Goal: Task Accomplishment & Management: Complete application form

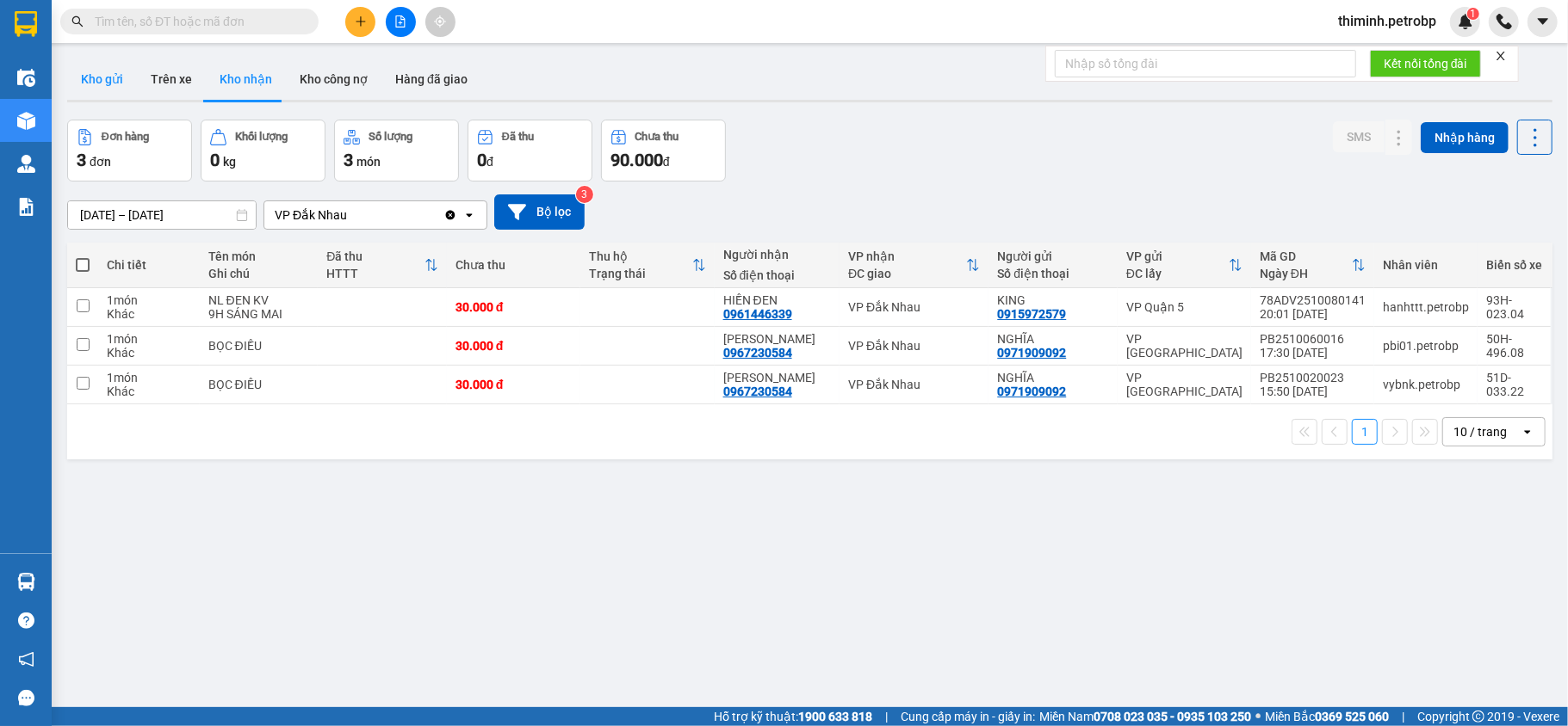
click at [114, 76] on button "Kho gửi" at bounding box center [102, 79] width 69 height 41
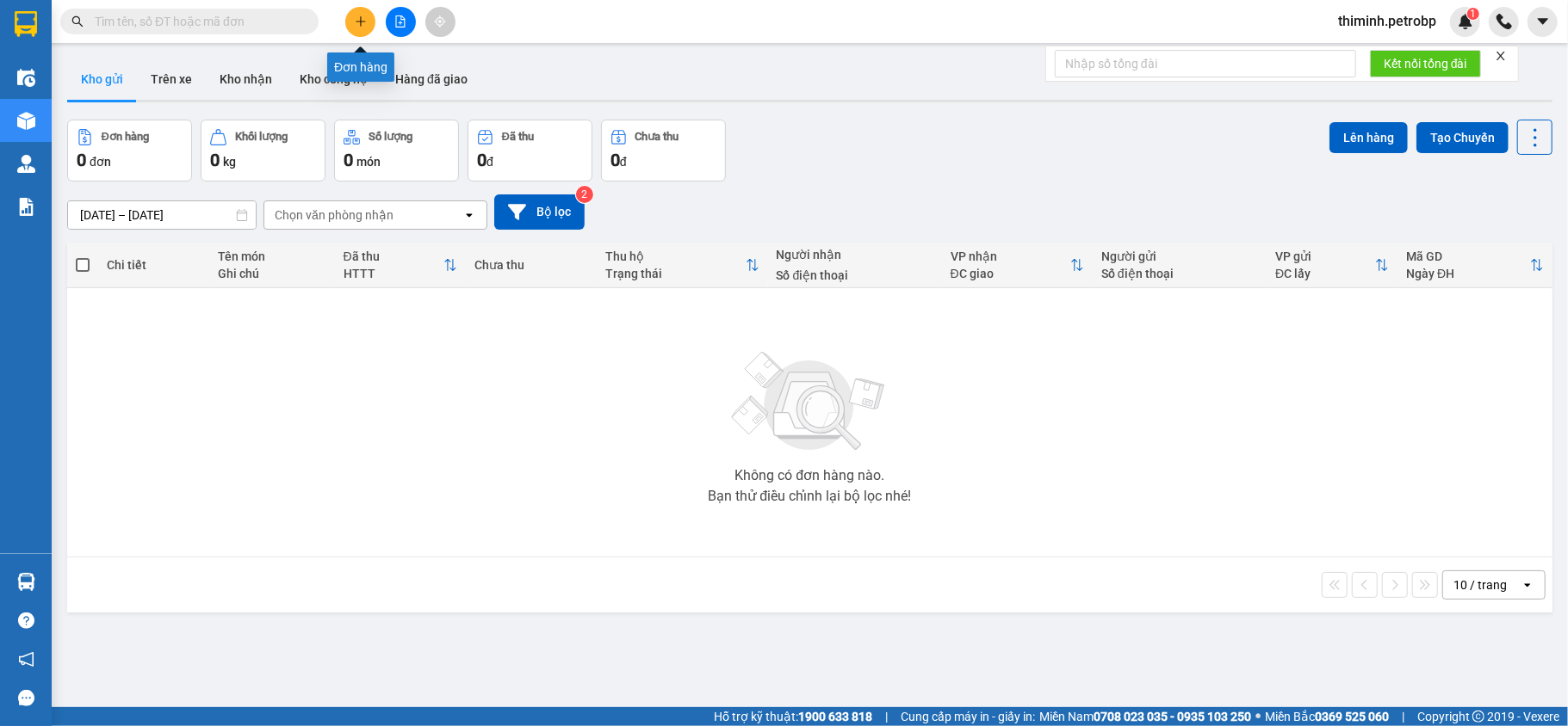
click at [369, 23] on button at bounding box center [360, 22] width 30 height 30
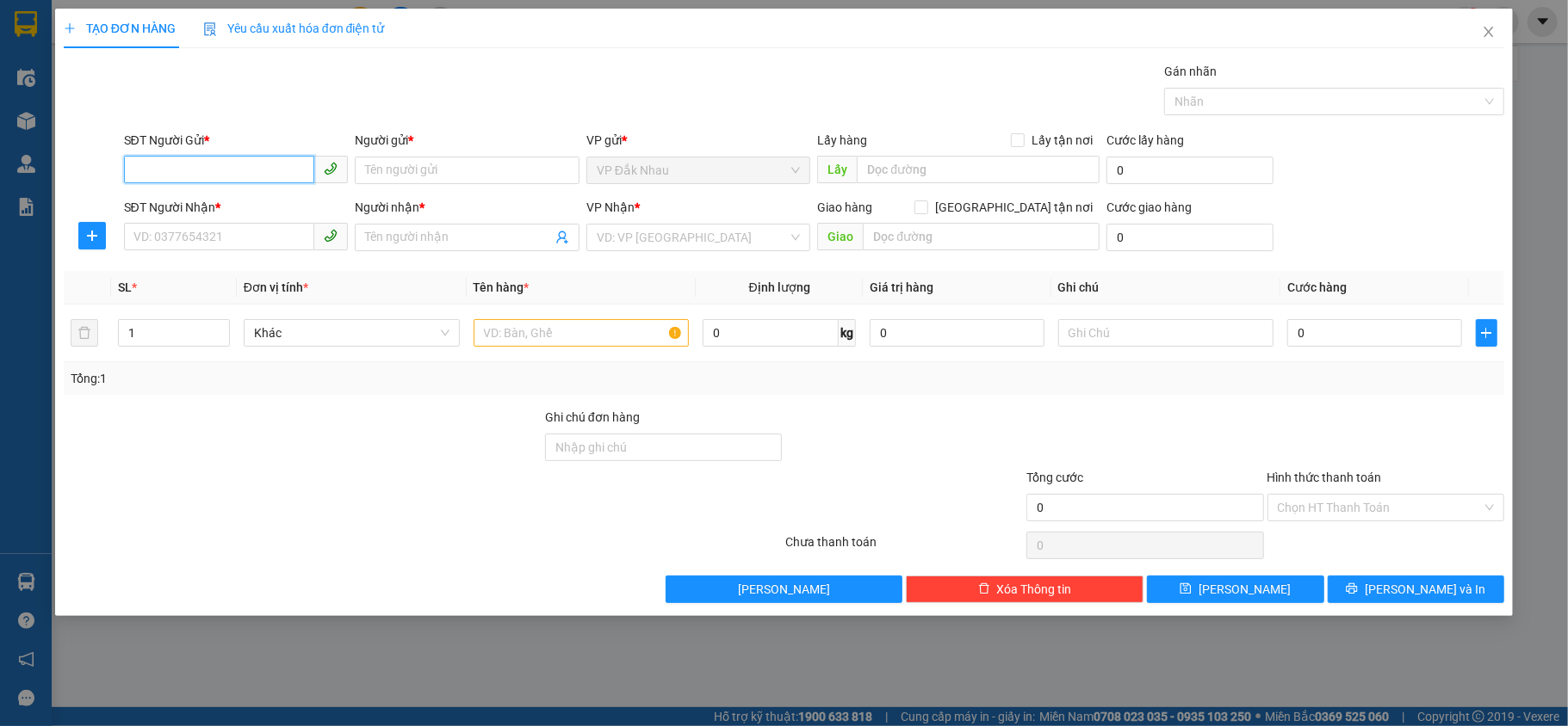
click at [210, 176] on input "SĐT Người Gửi *" at bounding box center [220, 169] width 191 height 27
type input "0962474004"
click at [459, 175] on input "Người gửi *" at bounding box center [466, 170] width 224 height 27
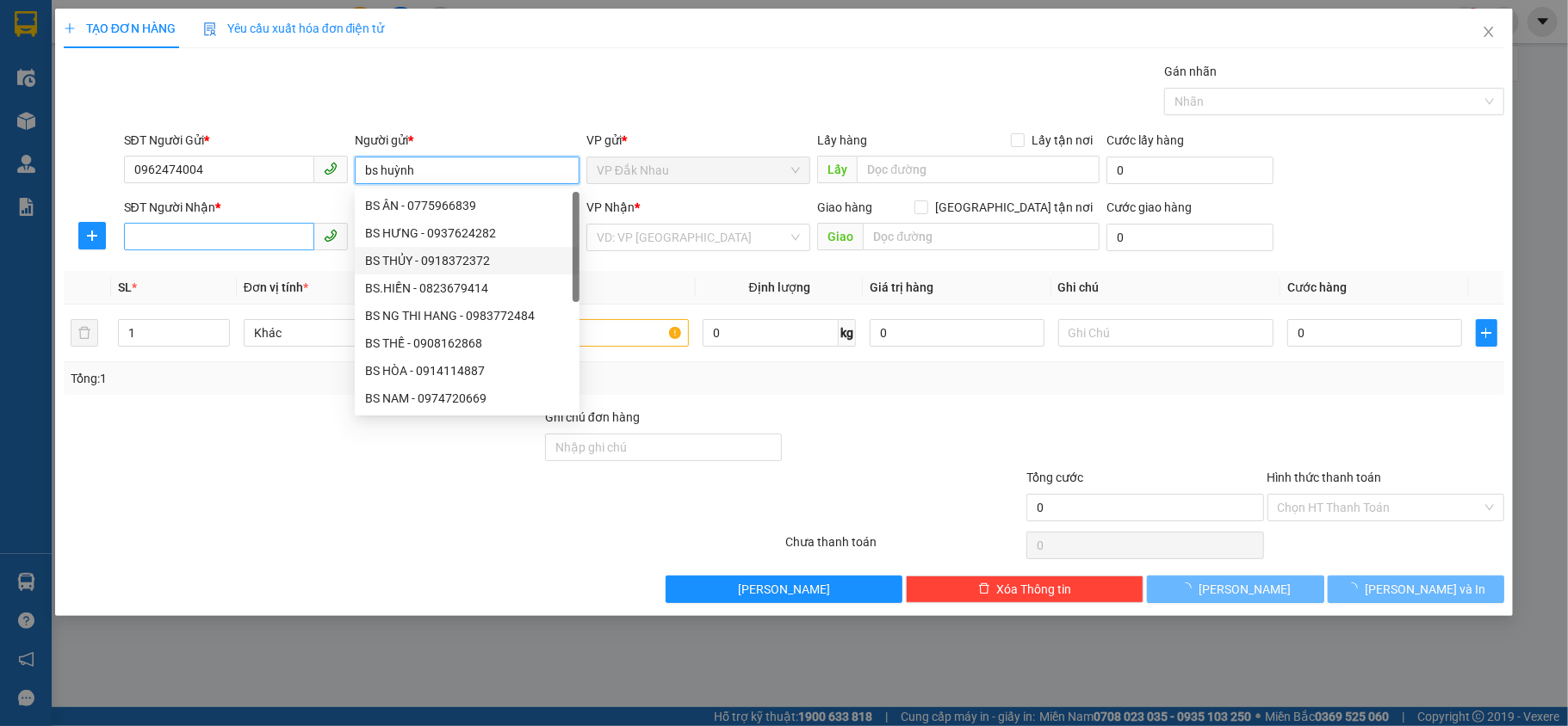
type input "bs huỳnh"
click at [258, 239] on input "SĐT Người Nhận *" at bounding box center [220, 236] width 191 height 27
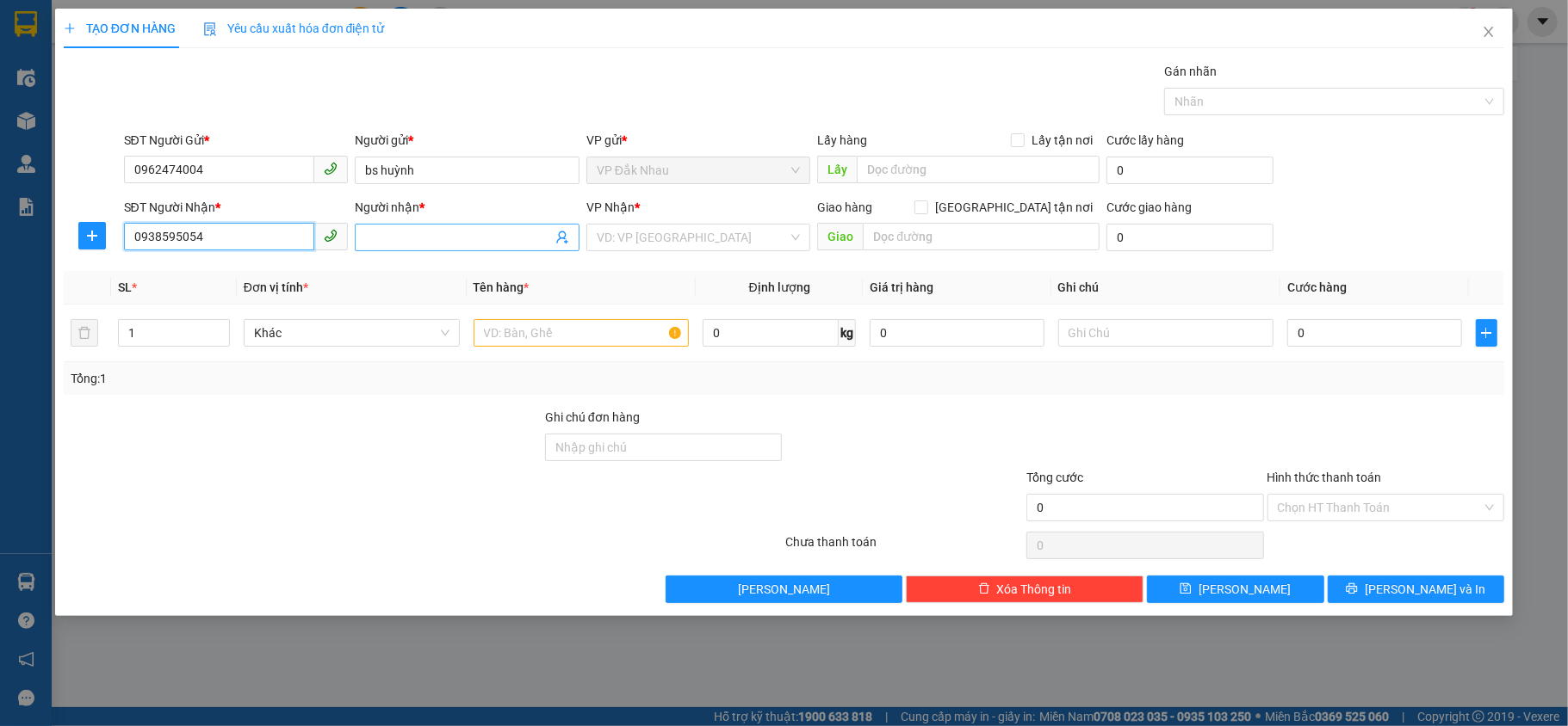
type input "0938595054"
click at [460, 233] on input "Người nhận *" at bounding box center [458, 237] width 187 height 19
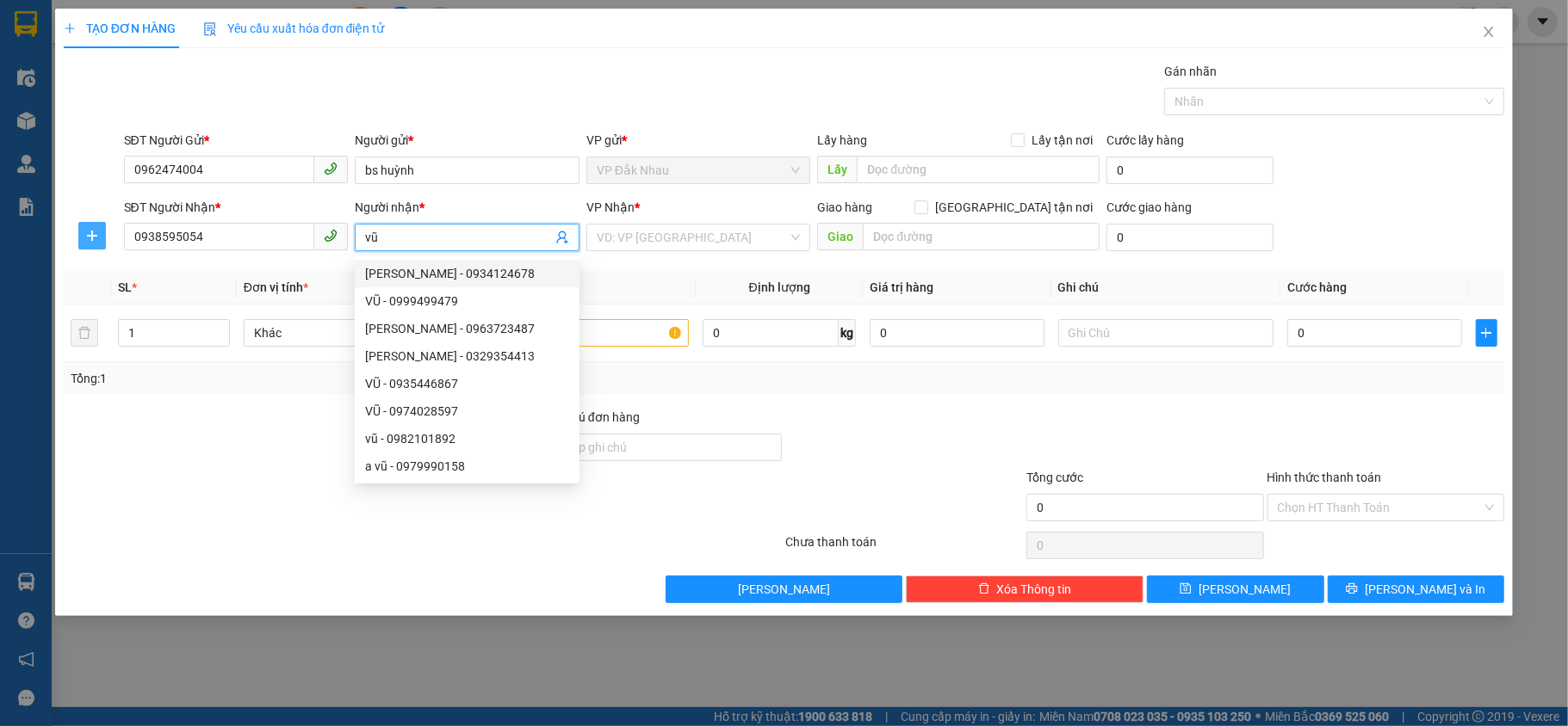
type input "vũ"
click at [86, 229] on icon "plus" at bounding box center [92, 235] width 14 height 14
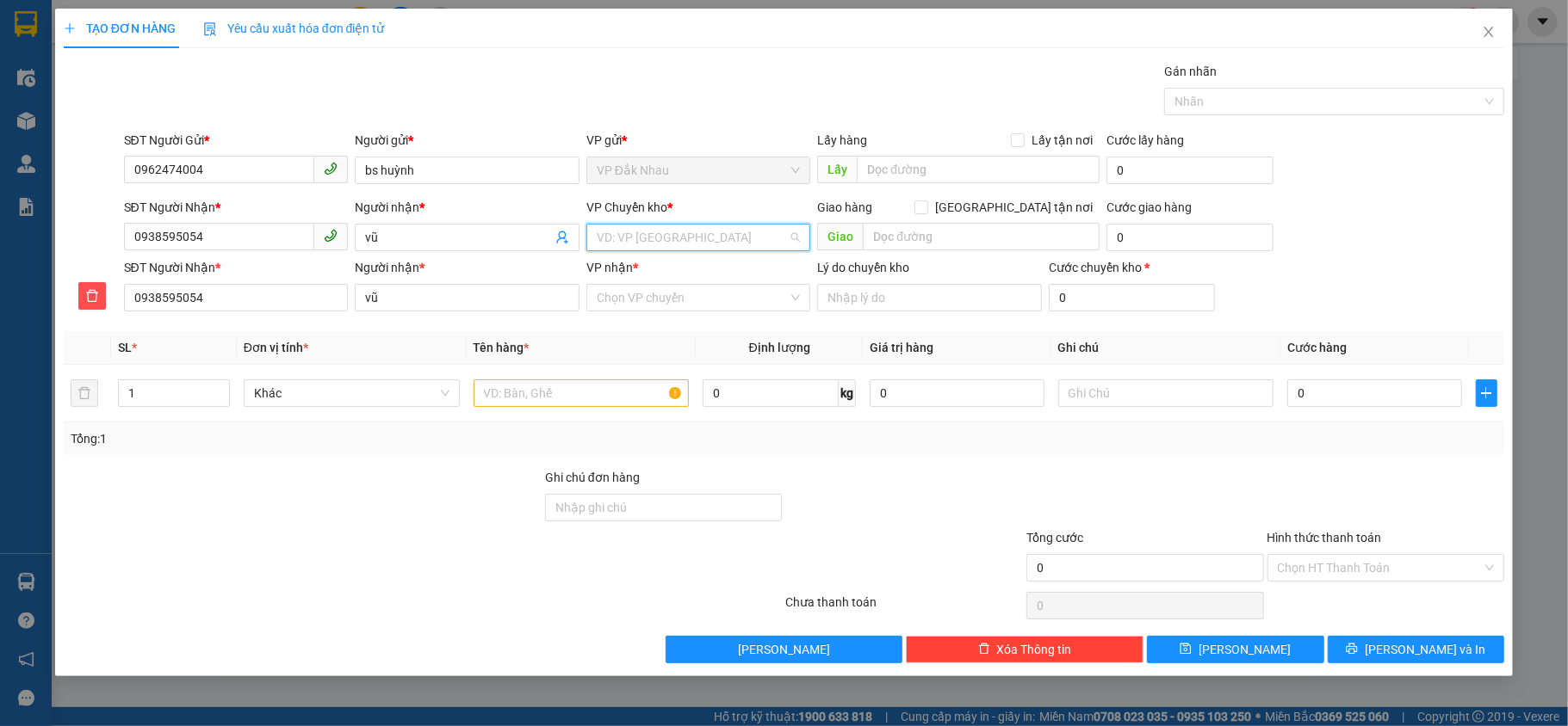
click at [629, 237] on input "search" at bounding box center [693, 237] width 192 height 26
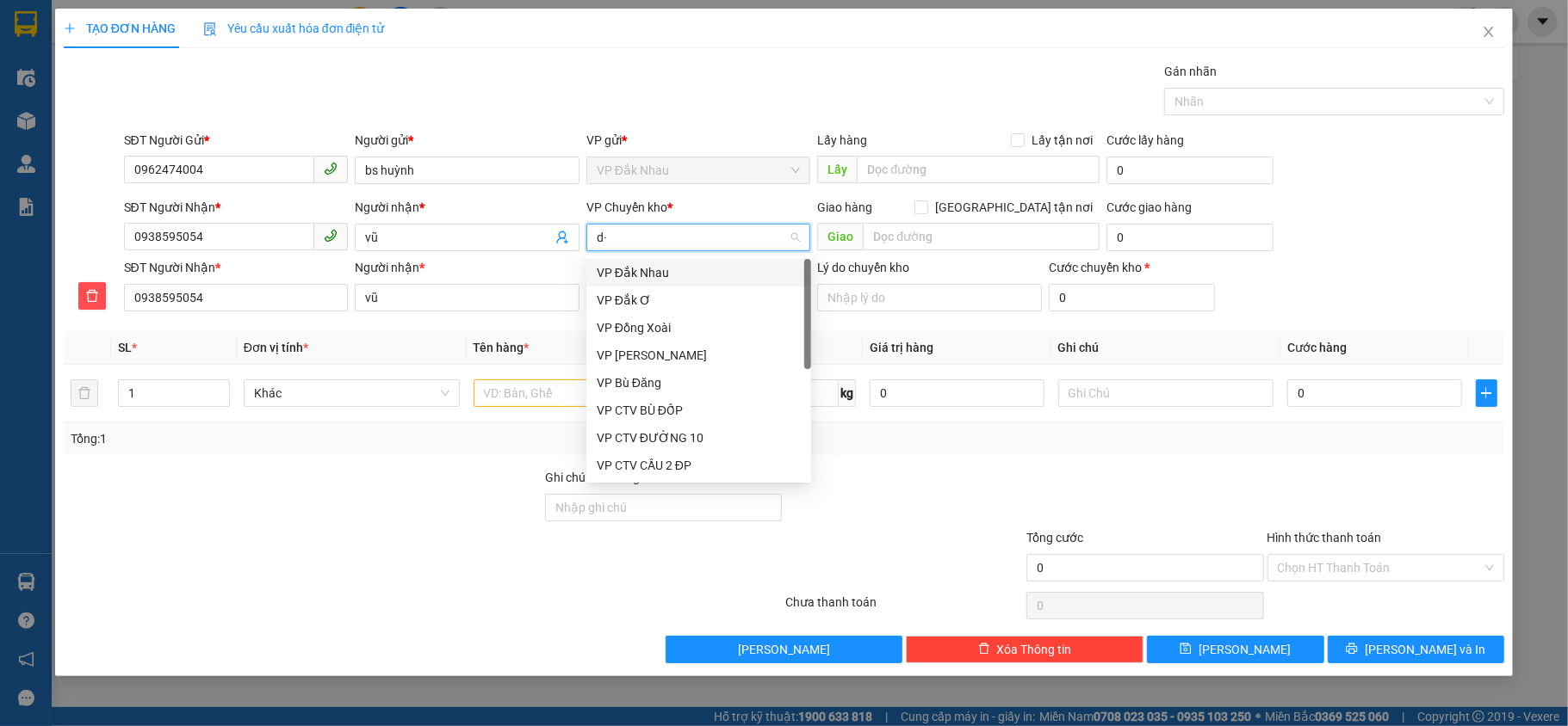
type input "d"
type input "đ"
click at [673, 327] on div "VP Đồng Xoài" at bounding box center [698, 327] width 204 height 19
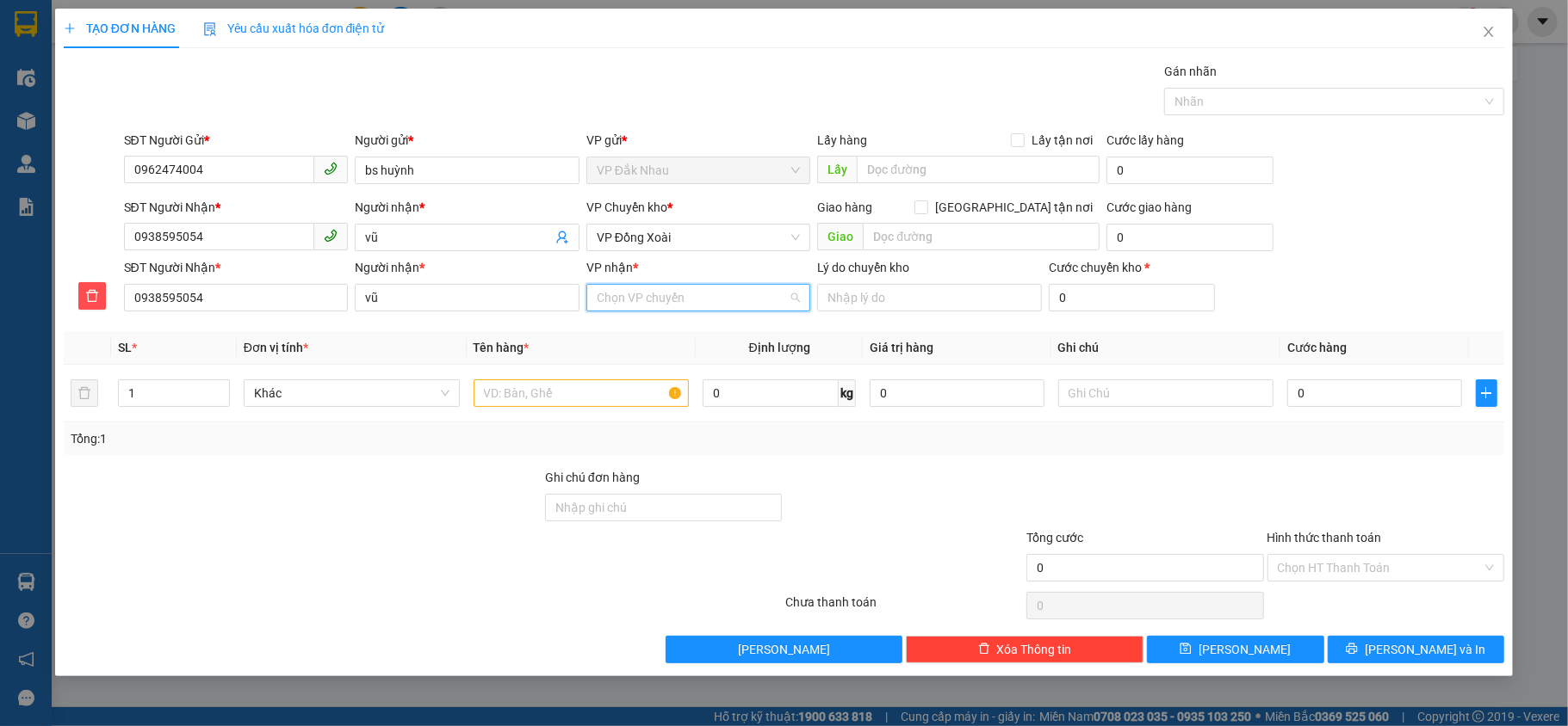
click at [631, 304] on input "VP nhận *" at bounding box center [693, 298] width 192 height 26
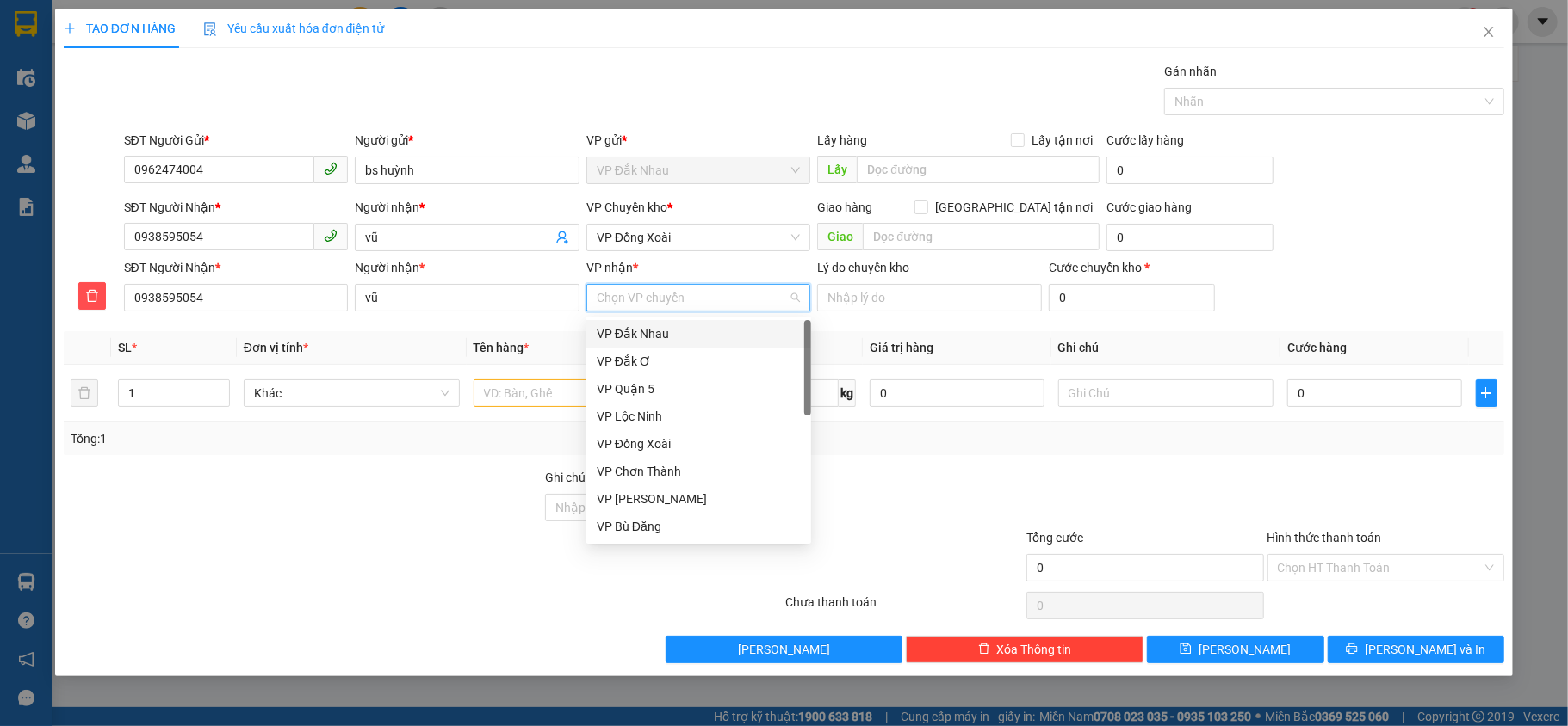
type input "5"
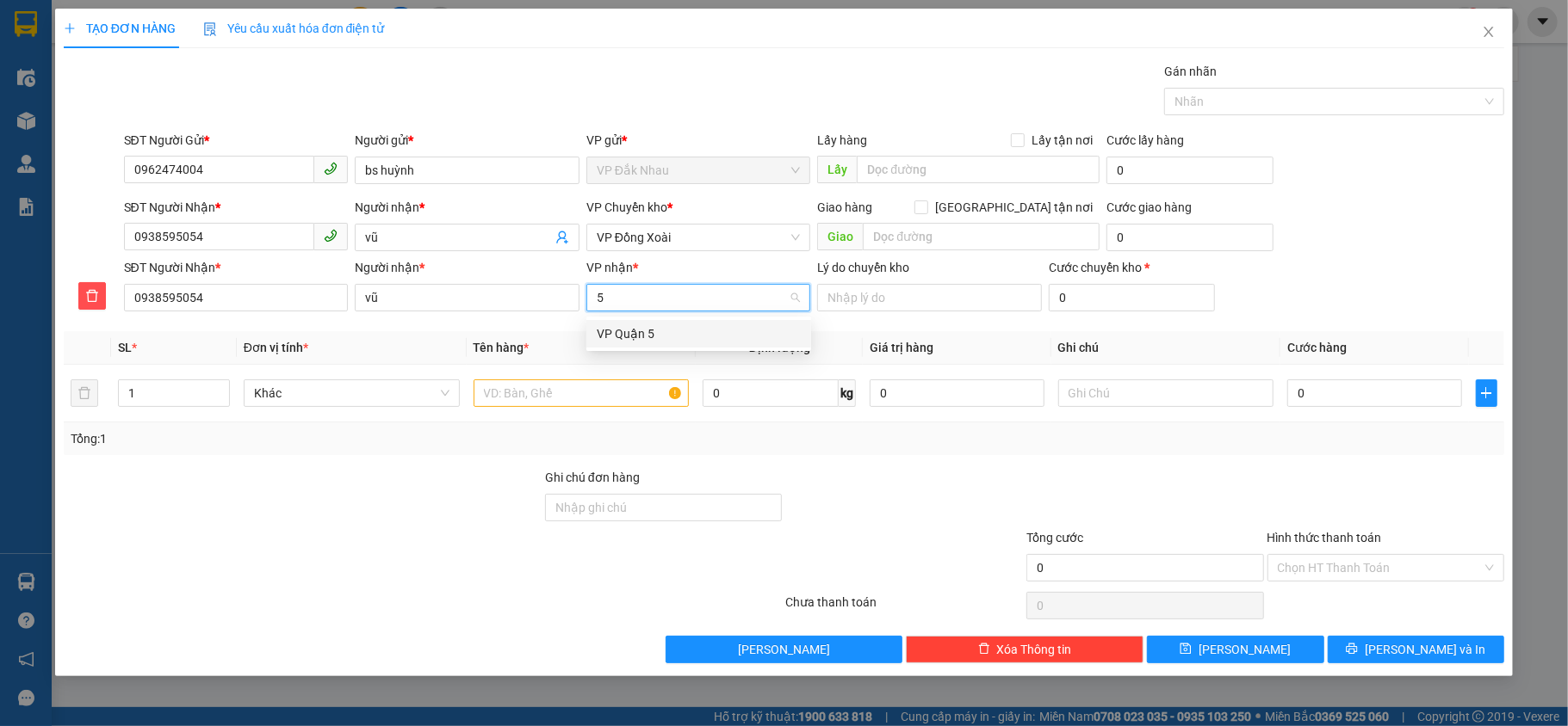
click at [631, 339] on div "VP Quận 5" at bounding box center [698, 334] width 204 height 19
click at [501, 398] on input "text" at bounding box center [582, 393] width 216 height 27
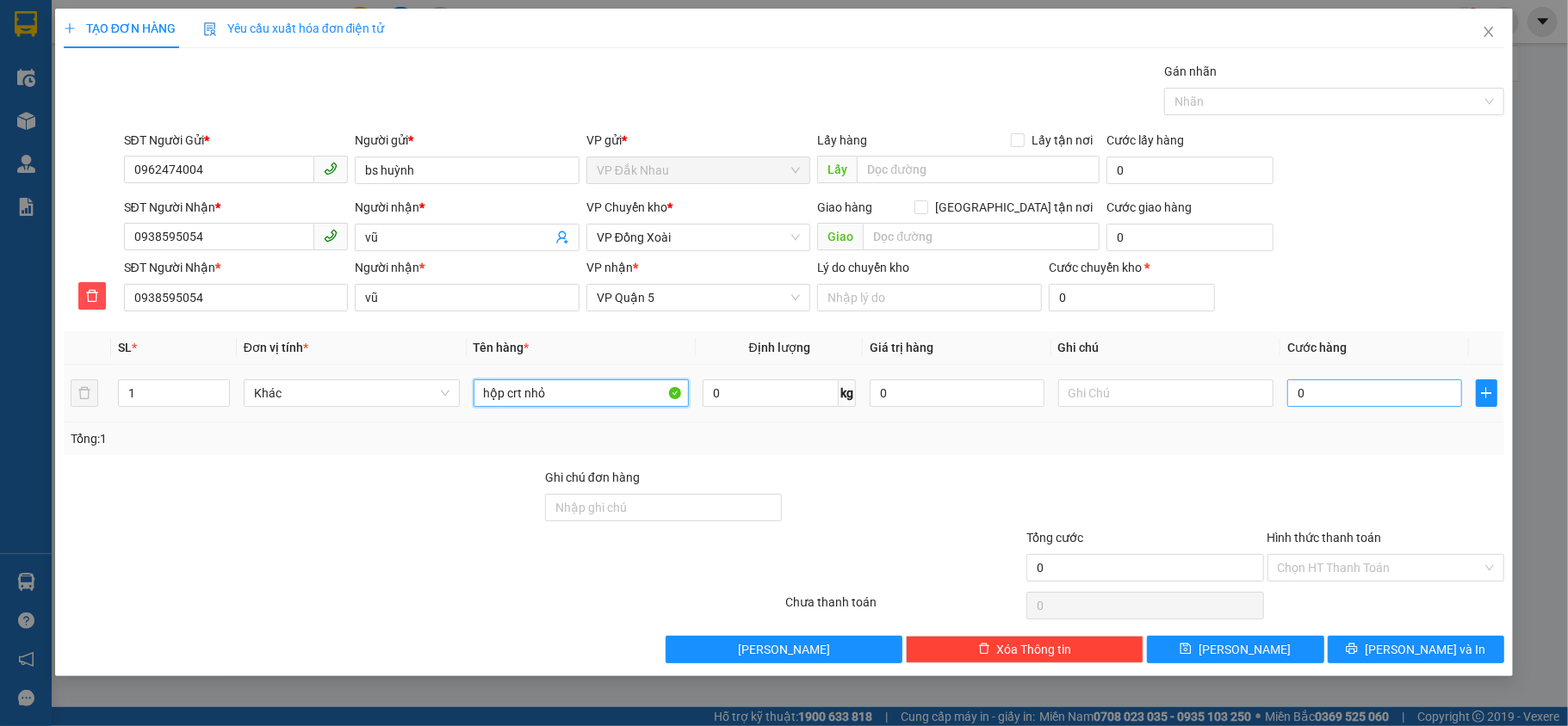
type input "hộp crt nhỏ"
click at [1352, 396] on input "0" at bounding box center [1374, 393] width 174 height 27
type input "03"
type input "3"
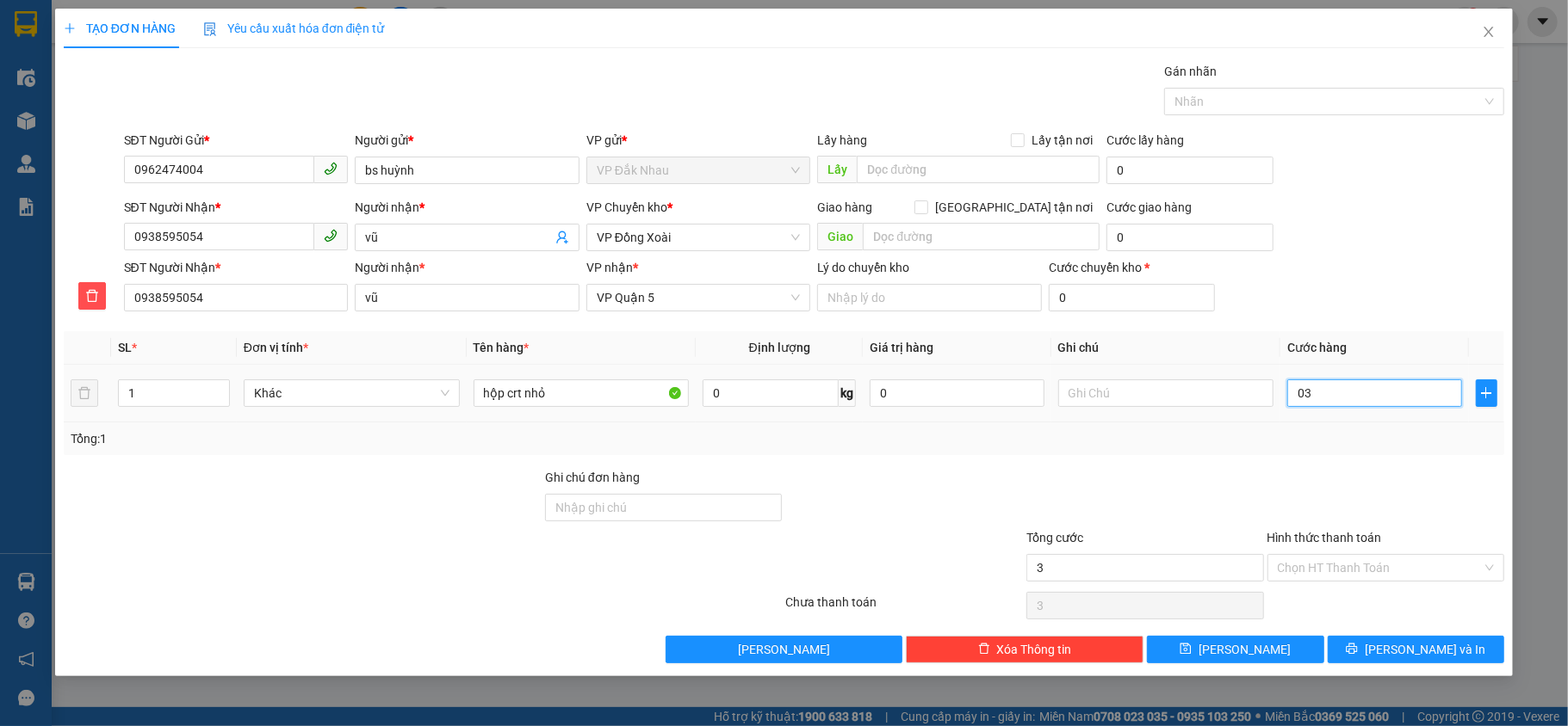
type input "030"
type input "30"
type input "30.000"
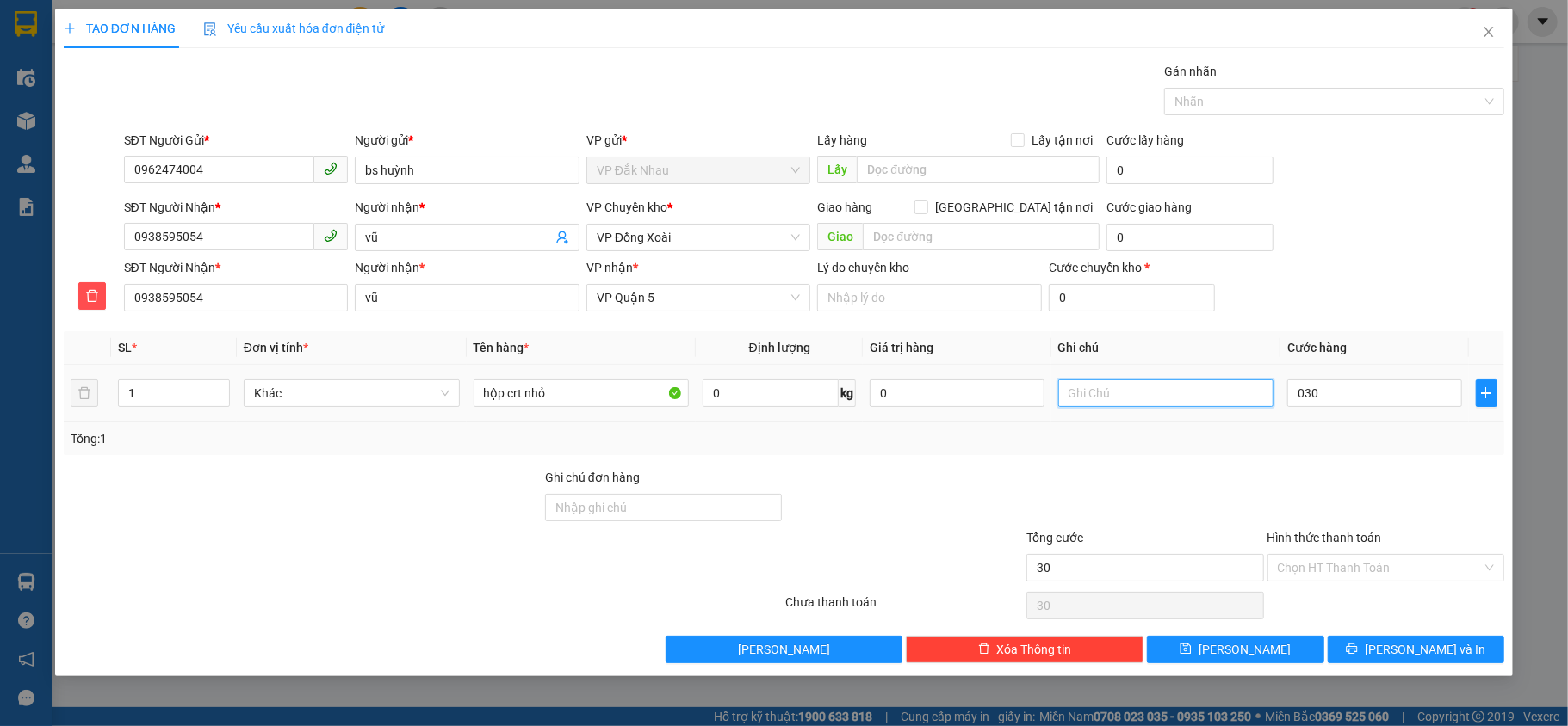
type input "30.000"
click at [1216, 396] on input "text" at bounding box center [1166, 393] width 216 height 27
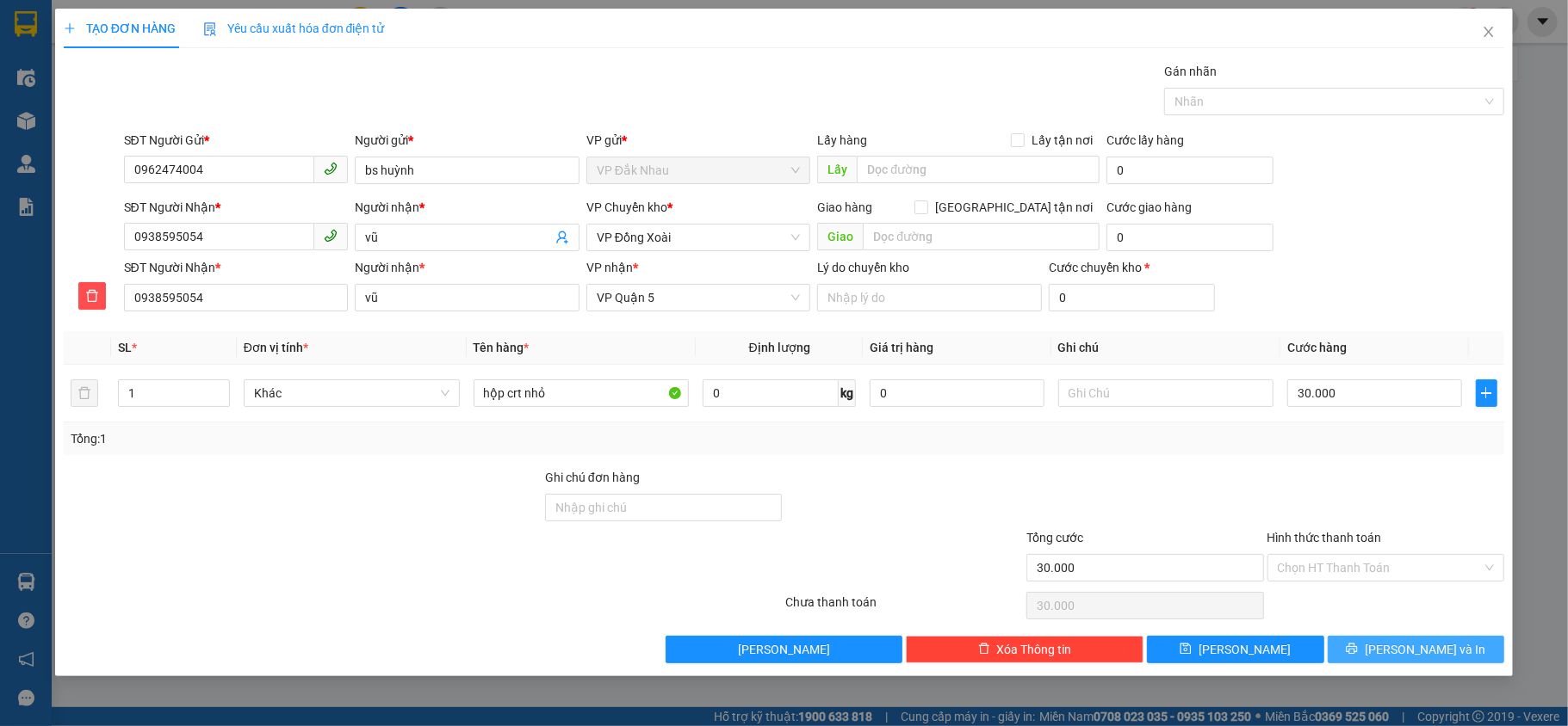
click at [1394, 658] on button "[PERSON_NAME] và In" at bounding box center [1416, 649] width 177 height 27
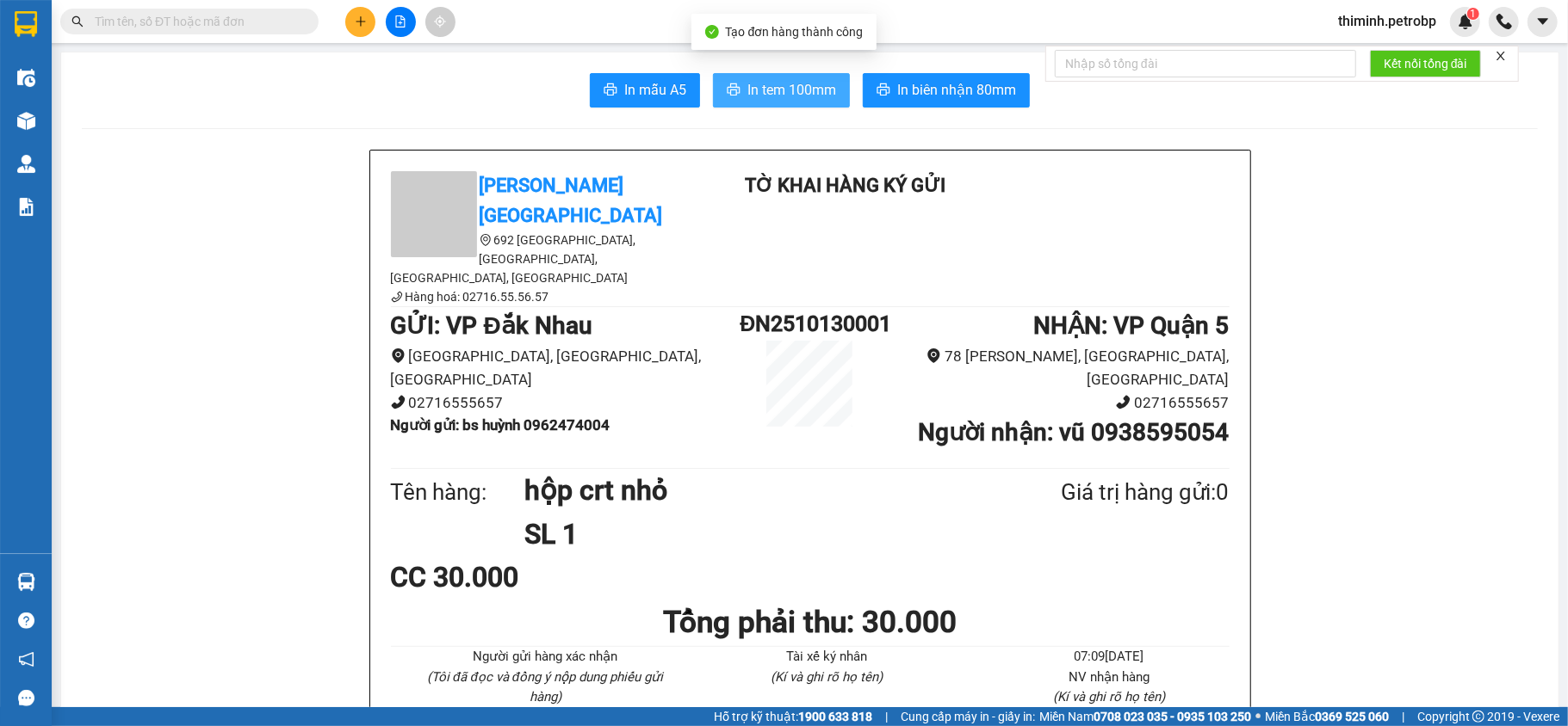
click at [771, 89] on span "In tem 100mm" at bounding box center [791, 89] width 89 height 22
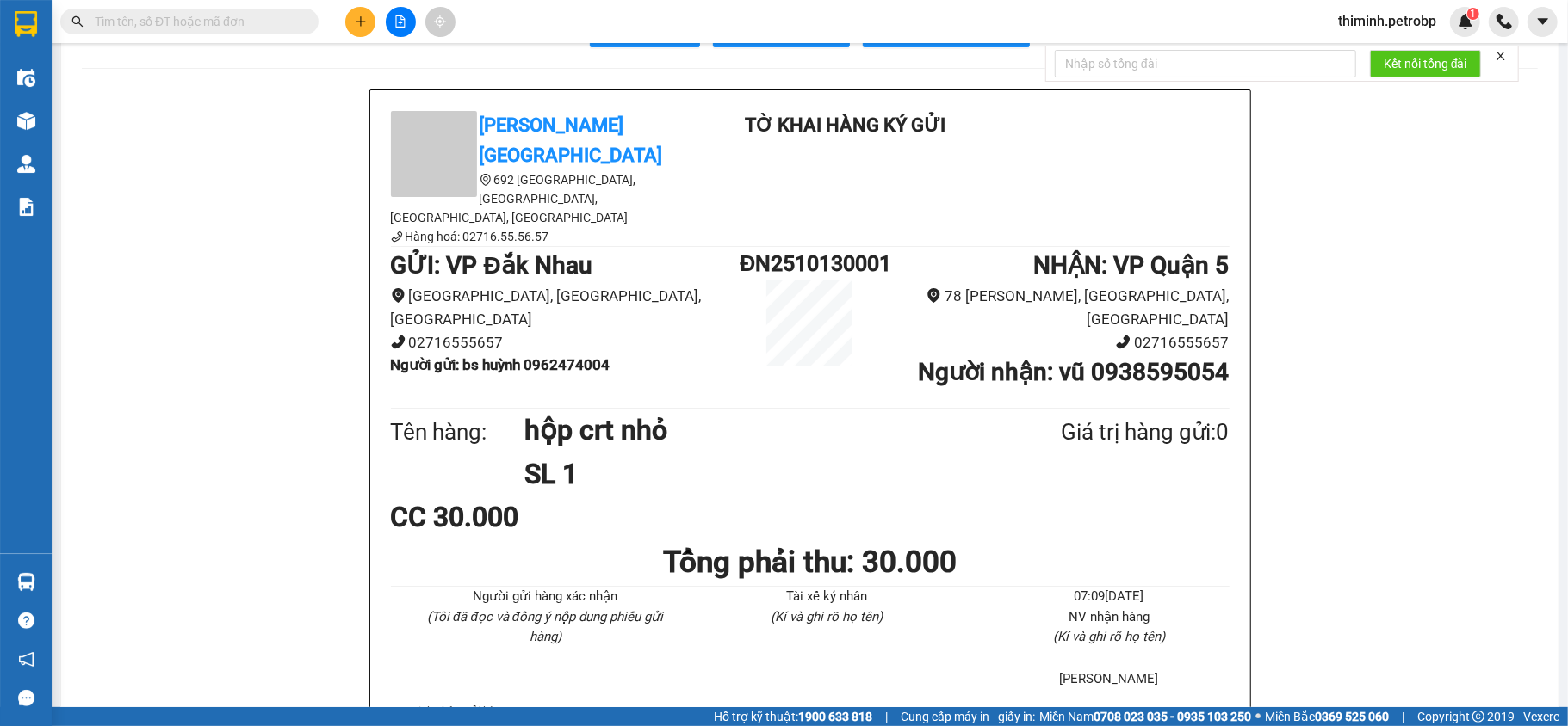
scroll to position [114, 0]
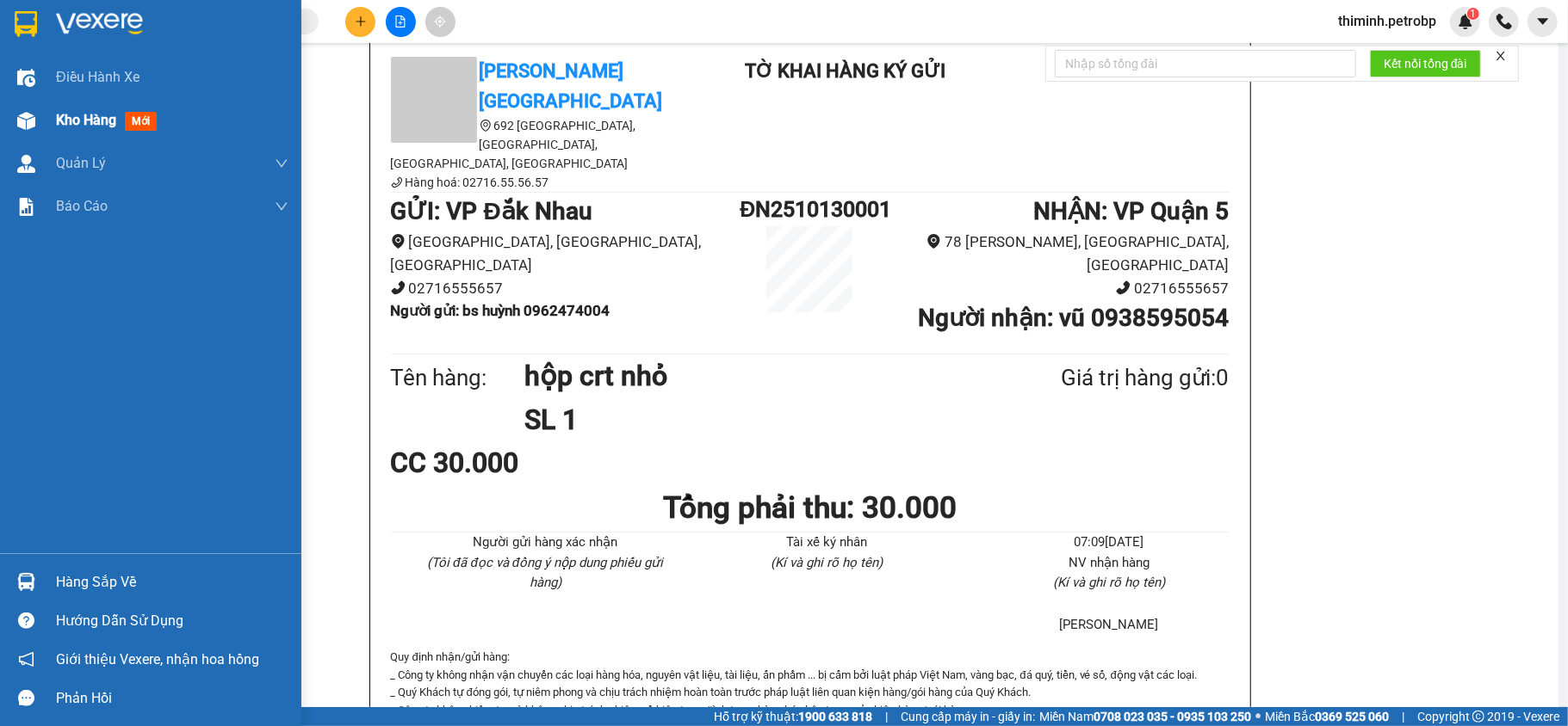
click at [68, 128] on span "Kho hàng" at bounding box center [86, 119] width 60 height 16
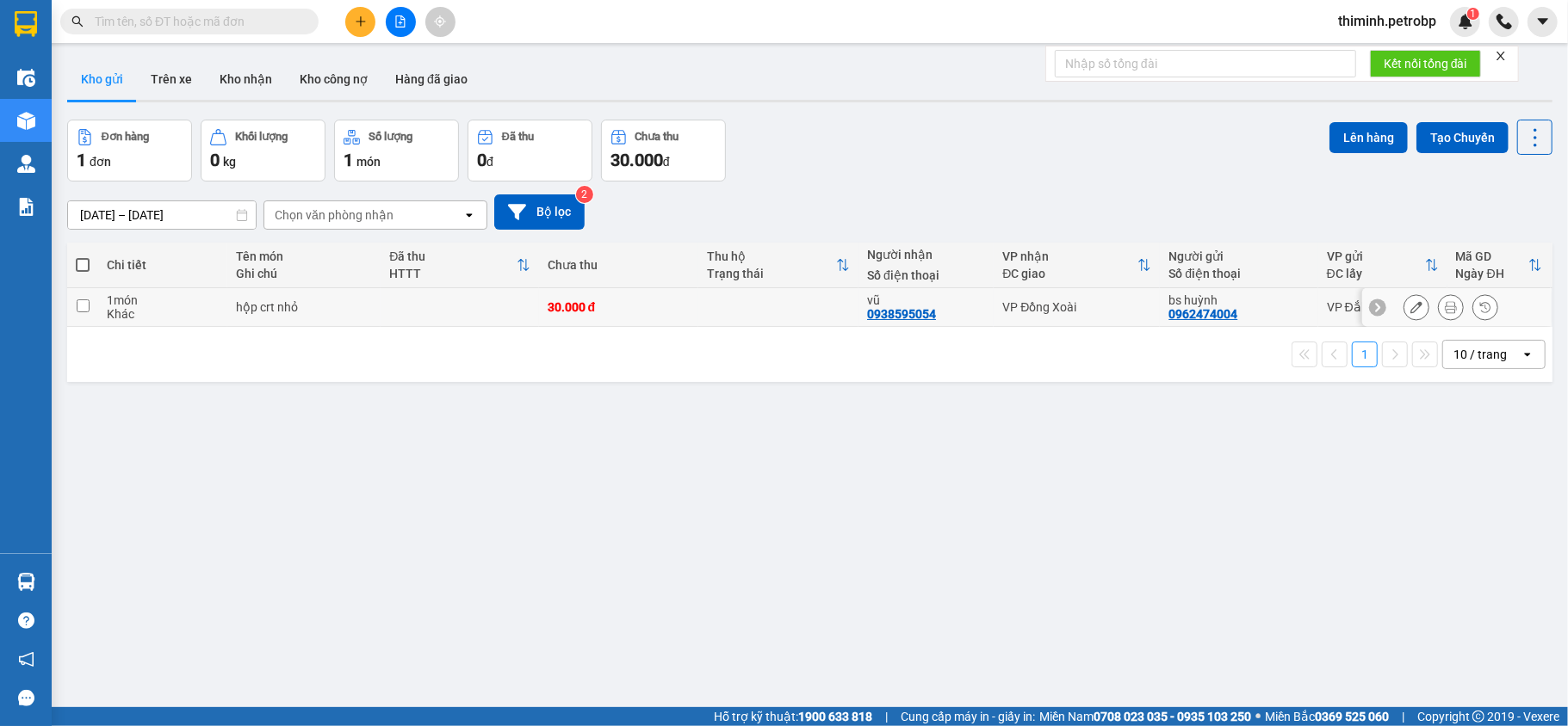
click at [78, 310] on input "checkbox" at bounding box center [84, 306] width 13 height 13
checkbox input "true"
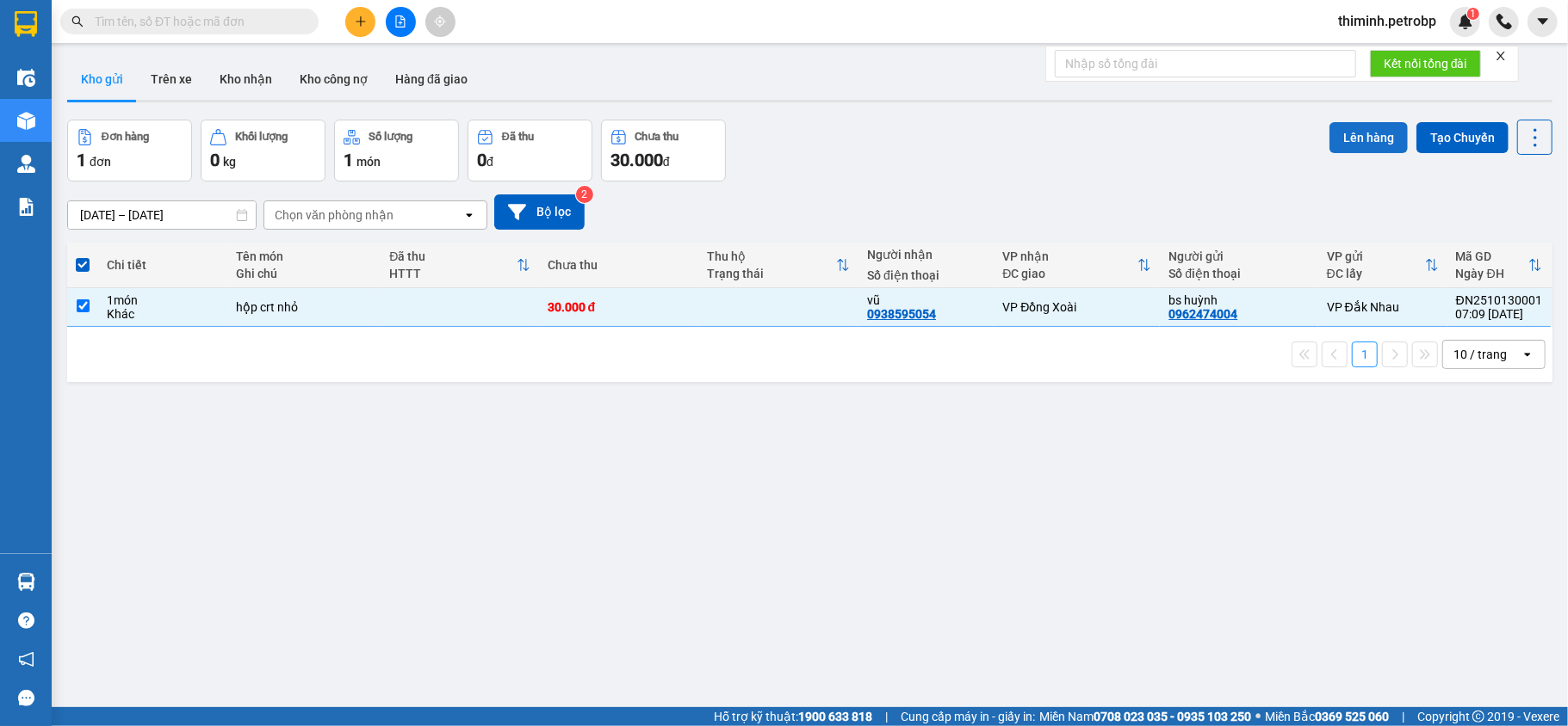
click at [1330, 145] on button "Lên hàng" at bounding box center [1368, 137] width 78 height 31
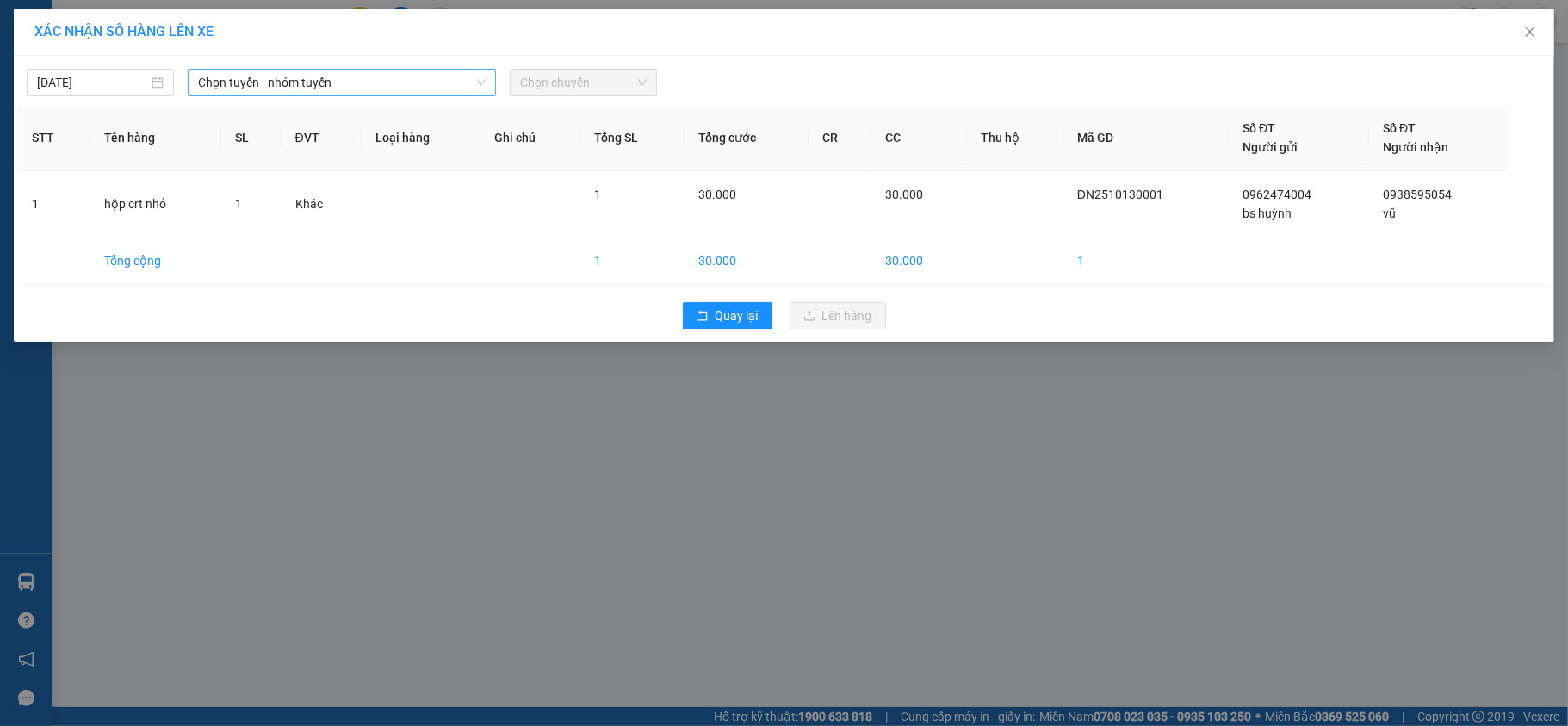
click at [308, 79] on span "Chọn tuyến - nhóm tuyến" at bounding box center [342, 83] width 287 height 26
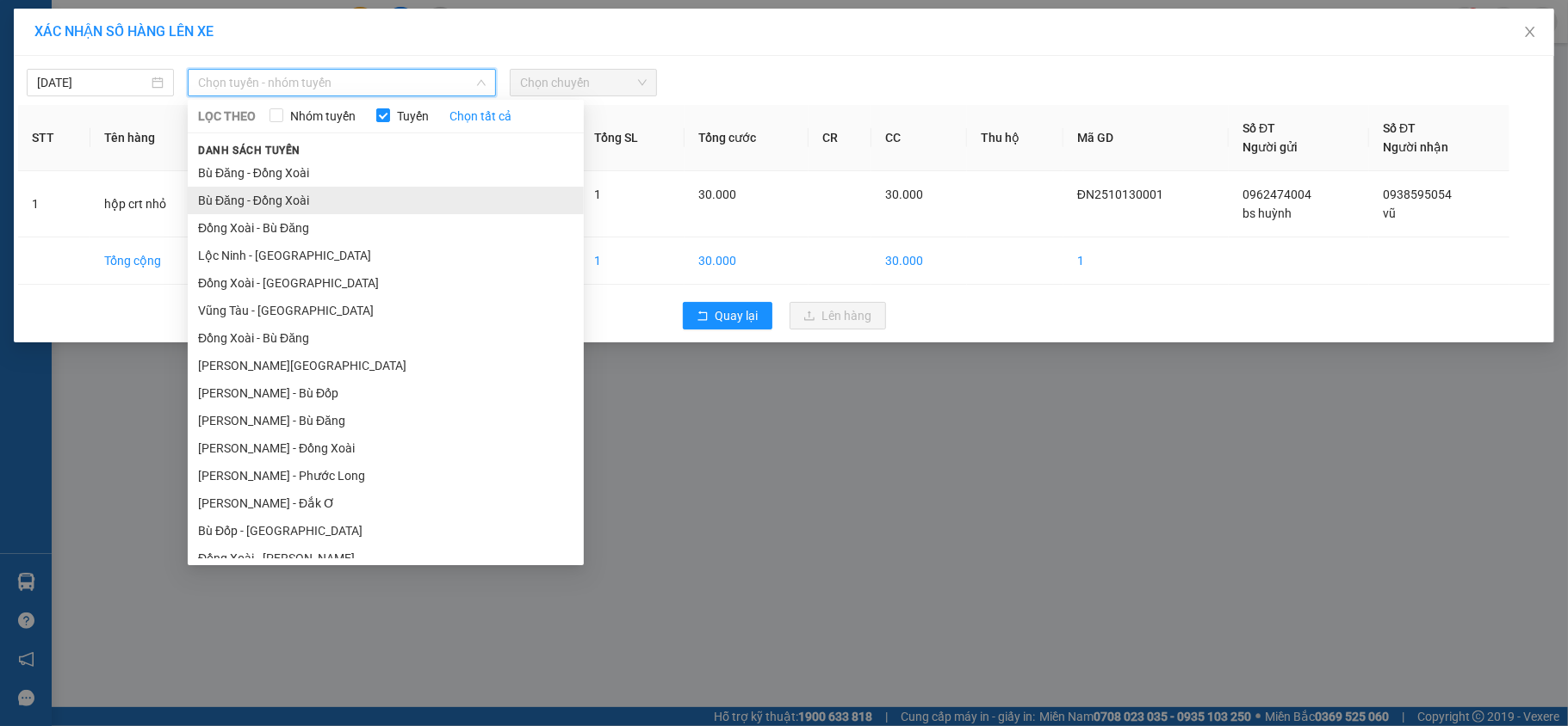
click at [293, 204] on li "Bù Đăng - Đồng Xoài" at bounding box center [386, 200] width 396 height 27
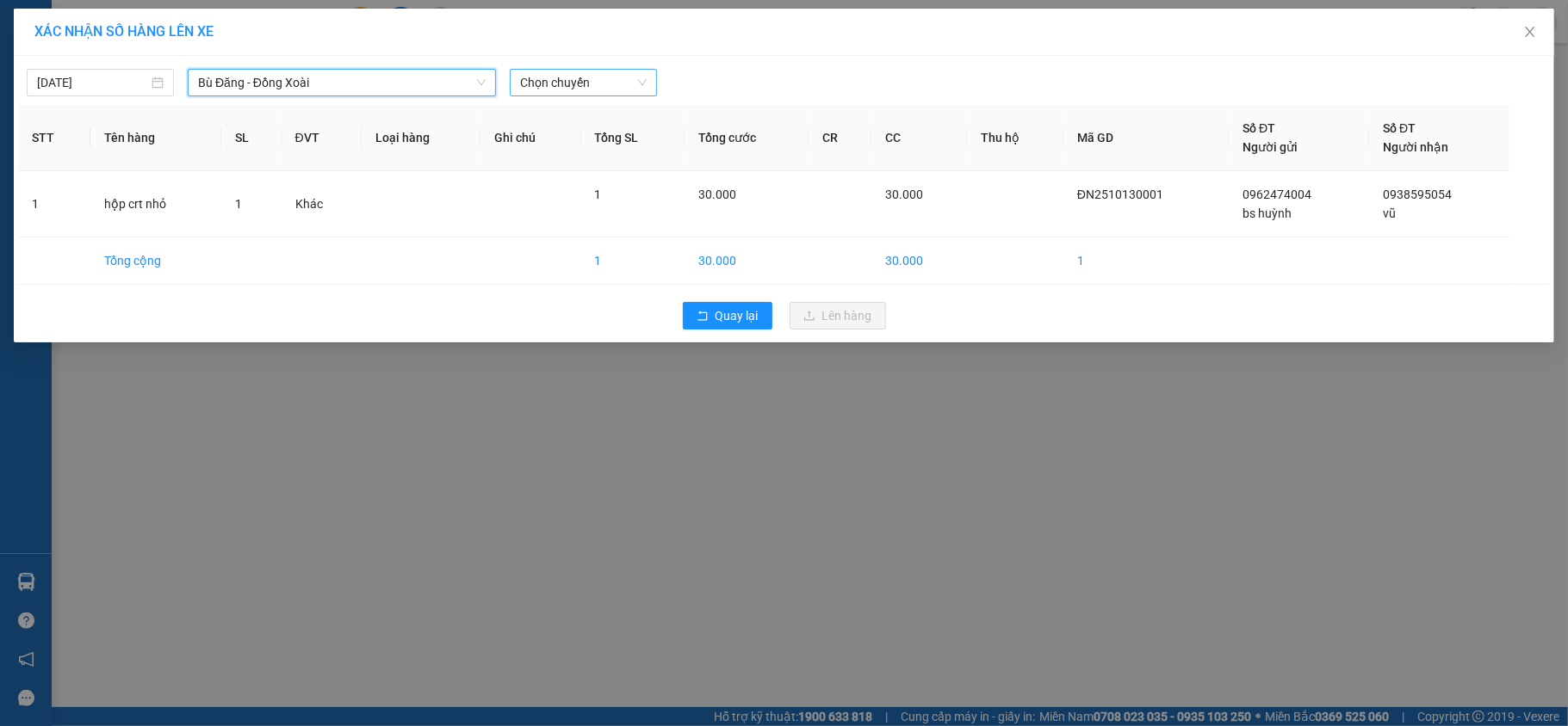
click at [538, 80] on span "Chọn chuyến" at bounding box center [583, 83] width 127 height 26
click at [297, 78] on span "Bù Đăng - Đồng Xoài" at bounding box center [342, 83] width 287 height 26
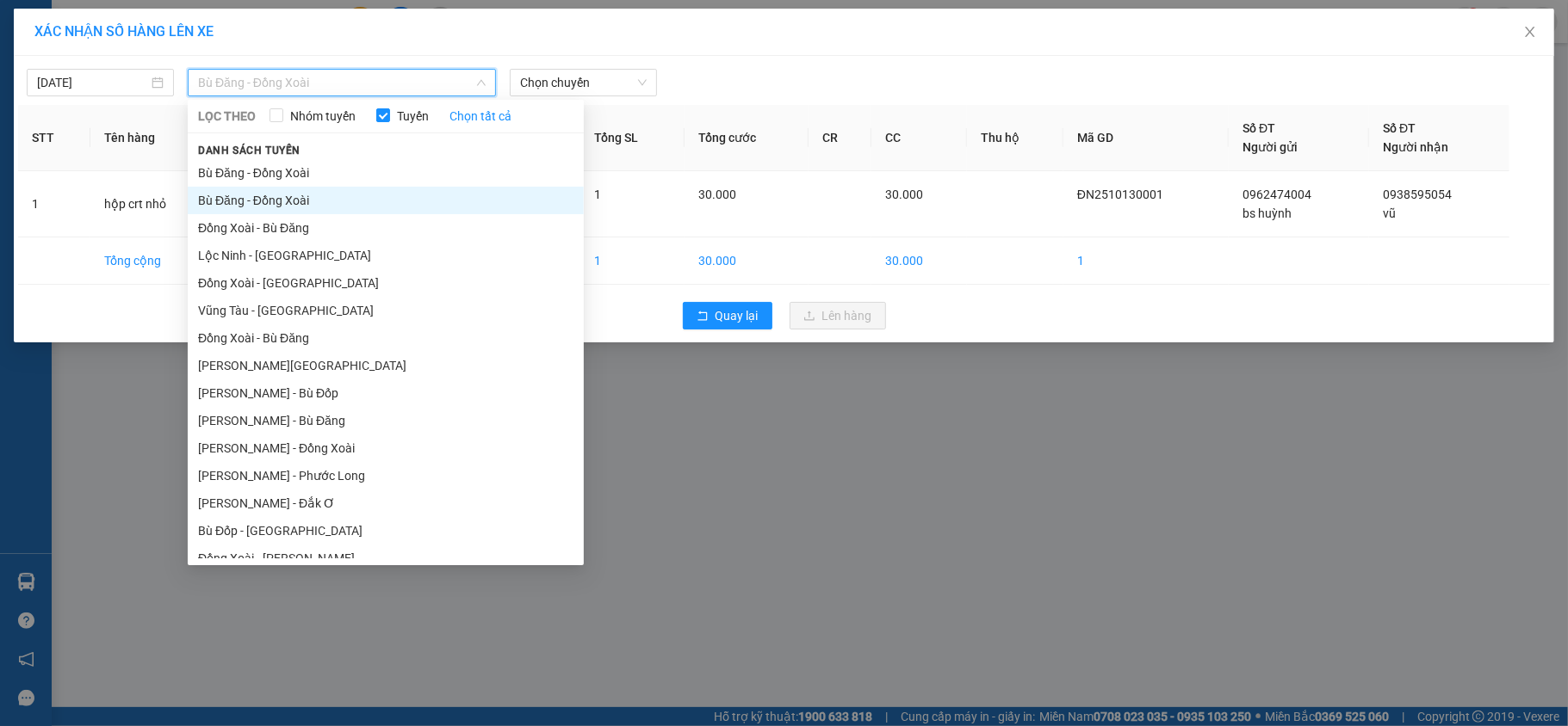
drag, startPoint x: 264, startPoint y: 167, endPoint x: 383, endPoint y: 134, distance: 123.5
click at [264, 166] on li "Bù Đăng - Đồng Xoài" at bounding box center [386, 173] width 396 height 27
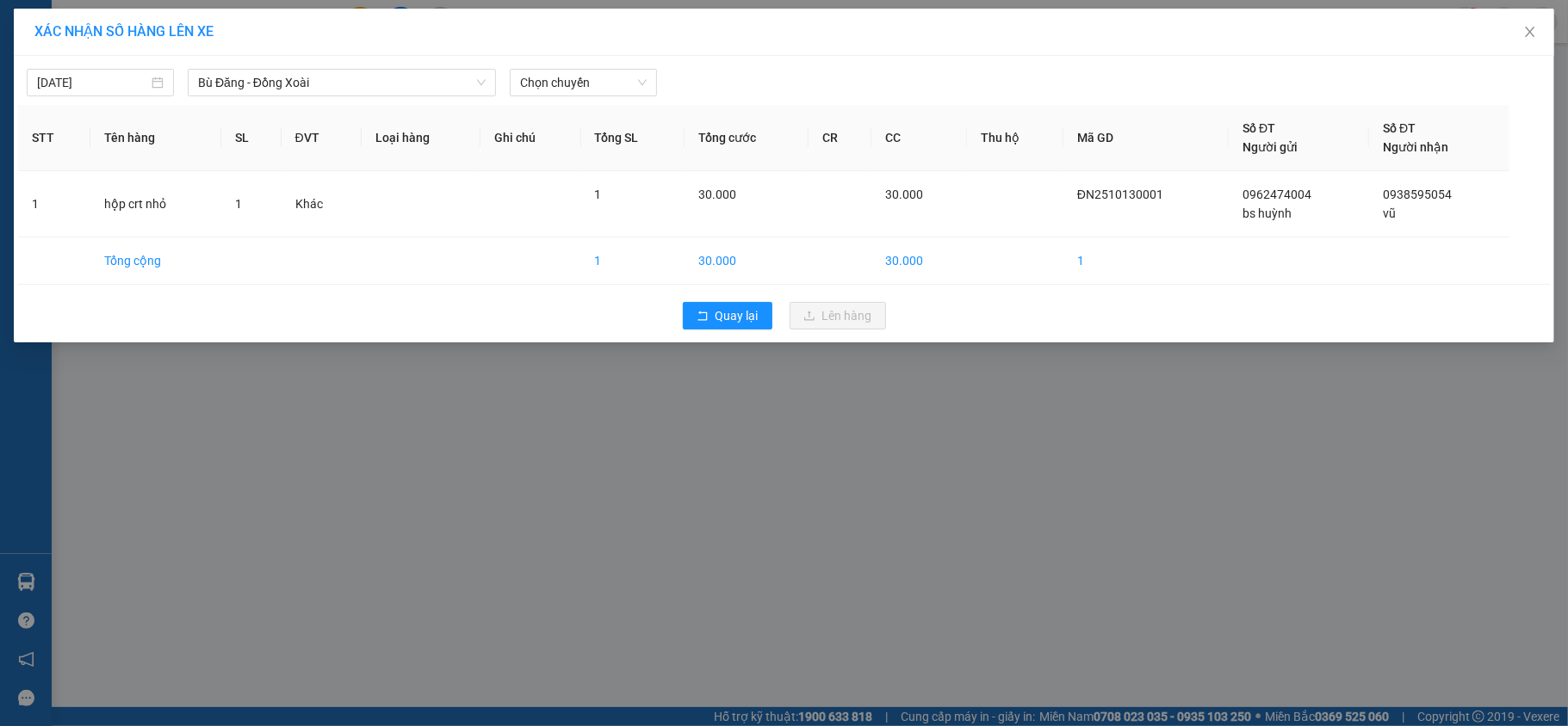
click at [573, 99] on div "[DATE] [GEOGRAPHIC_DATA] Đăng - [GEOGRAPHIC_DATA] LỌC THEO Nhóm tuyến Tuyến Chọ…" at bounding box center [784, 200] width 1540 height 287
click at [572, 88] on span "Chọn chuyến" at bounding box center [583, 83] width 127 height 26
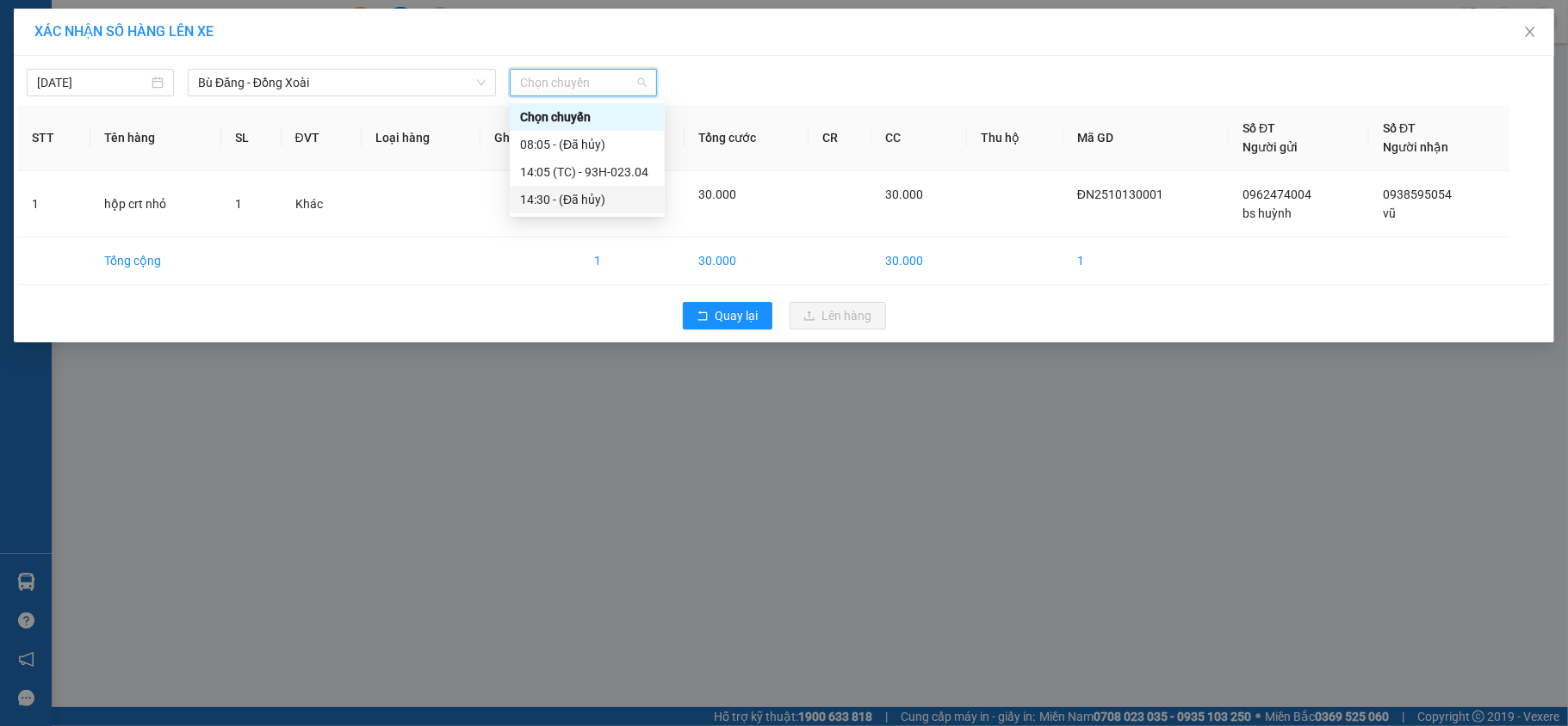
click at [565, 376] on div "XÁC NHẬN SỐ HÀNG LÊN XE [DATE] [GEOGRAPHIC_DATA] - [GEOGRAPHIC_DATA] LỌC THEO N…" at bounding box center [784, 363] width 1568 height 726
